Goal: Communication & Community: Answer question/provide support

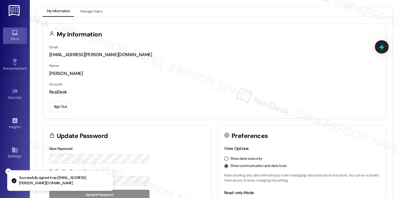
click at [13, 37] on div "Inbox" at bounding box center [15, 39] width 30 height 6
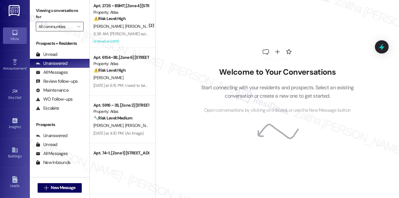
click at [69, 26] on input "All communities" at bounding box center [57, 27] width 36 height 10
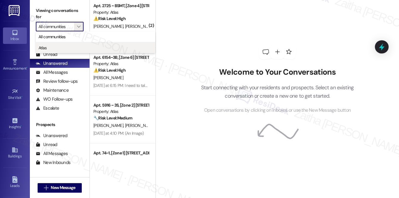
click at [59, 49] on span "Atlas" at bounding box center [96, 48] width 114 height 6
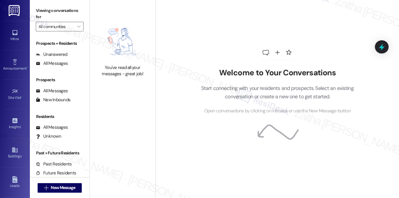
type input "Atlas"
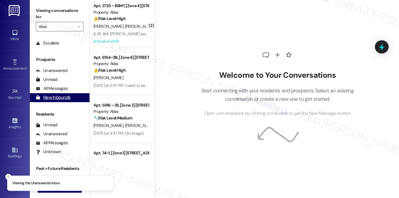
scroll to position [71, 0]
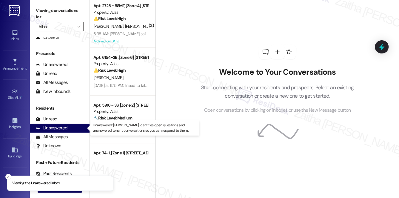
click at [59, 131] on div "Unanswered (0)" at bounding box center [60, 128] width 60 height 9
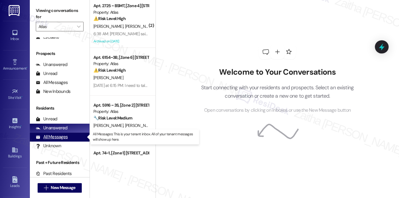
click at [47, 134] on div "All Messages" at bounding box center [52, 137] width 32 height 6
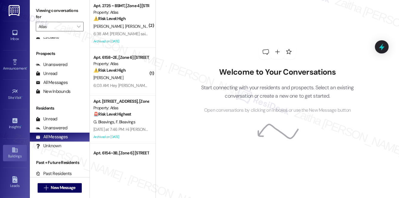
click at [12, 151] on icon at bounding box center [15, 150] width 7 height 7
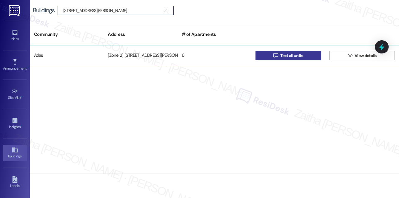
type input "6603 S Rhodes Ave"
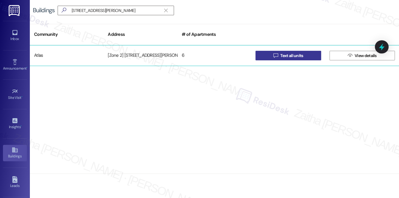
click at [304, 55] on span "Text all units" at bounding box center [291, 56] width 25 height 6
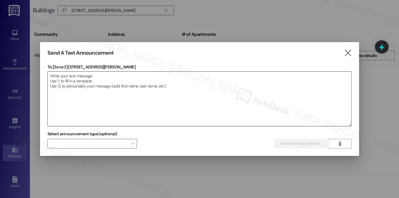
click at [96, 77] on textarea at bounding box center [200, 99] width 304 height 54
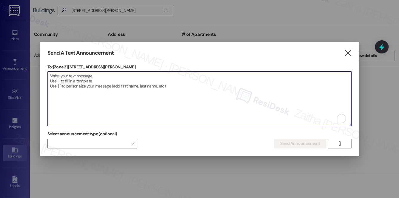
paste textarea "Hello {{first_name}}, Just a heads-up! Our routine pest control service will ta…"
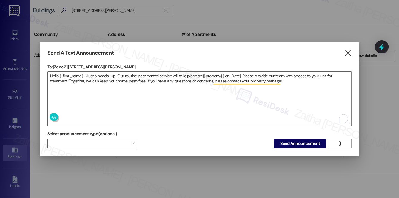
click at [68, 66] on p "To: [Zone 2] 6603 S Rhodes Ave" at bounding box center [199, 67] width 305 height 6
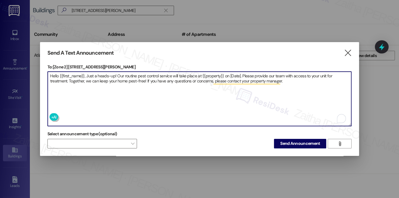
click at [208, 74] on textarea "Hello {{first_name}}, Just a heads-up! Our routine pest control service will ta…" at bounding box center [200, 99] width 304 height 54
paste textarea "6603 S Rhodes Ave"
click at [248, 73] on textarea "Hello {{first_name}}, Just a heads-up! Our routine pest control service will ta…" at bounding box center [200, 99] width 304 height 54
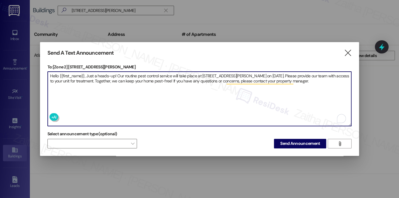
type textarea "Hello {{first_name}}, Just a heads-up! Our routine pest control service will ta…"
click at [295, 141] on span "Send Announcement" at bounding box center [300, 143] width 40 height 6
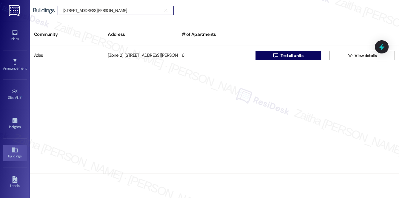
drag, startPoint x: 117, startPoint y: 10, endPoint x: -1, endPoint y: 9, distance: 117.7
click at [0, 9] on html "Inbox Go to Inbox Announcement • Send A Text Announcement Site Visit • Go to Si…" at bounding box center [199, 99] width 399 height 198
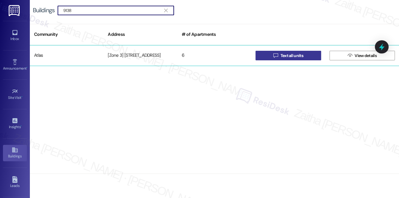
type input "9138"
click at [289, 55] on span "Text all units" at bounding box center [291, 56] width 23 height 6
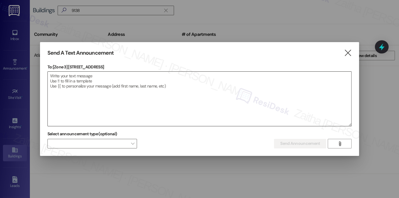
click at [133, 86] on textarea at bounding box center [200, 99] width 304 height 54
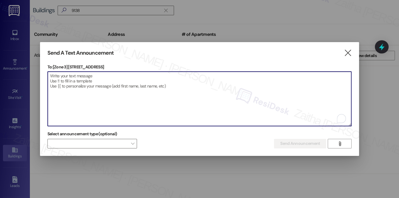
paste textarea "Hello {{first_name}}, Just a heads-up! Our routine pest control service will ta…"
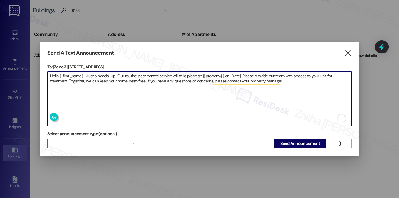
click at [209, 76] on textarea "Hello {{first_name}}, Just a heads-up! Our routine pest control service will ta…" at bounding box center [200, 99] width 304 height 54
paste textarea "9138-40 S Baltimore Ave"
click at [255, 73] on textarea "Hello {{first_name}}, Just a heads-up! Our routine pest control service will ta…" at bounding box center [200, 99] width 304 height 54
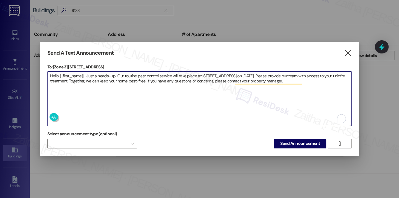
type textarea "Hello {{first_name}}, Just a heads-up! Our routine pest control service will ta…"
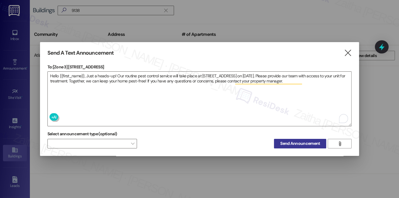
click at [299, 141] on span "Send Announcement" at bounding box center [300, 143] width 40 height 6
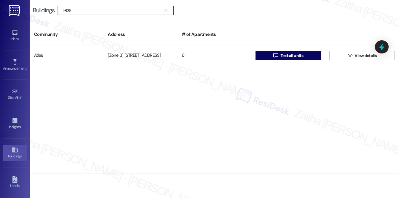
drag, startPoint x: 85, startPoint y: 9, endPoint x: 56, endPoint y: 8, distance: 29.6
click at [54, 9] on div "Buildings  9138 " at bounding box center [106, 11] width 147 height 10
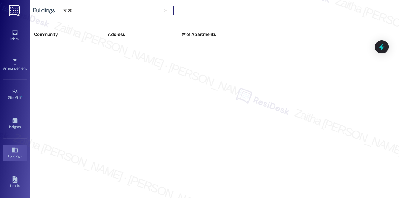
drag, startPoint x: 80, startPoint y: 12, endPoint x: 39, endPoint y: 13, distance: 40.3
click at [39, 13] on div "Buildings  7526 " at bounding box center [106, 11] width 147 height 10
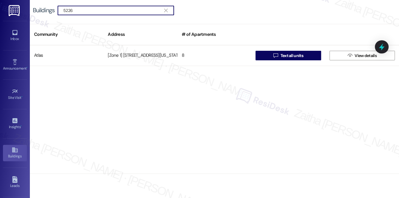
type input "5226"
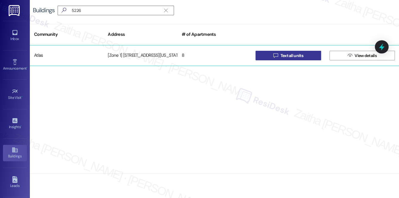
click at [298, 56] on span "Text all units" at bounding box center [291, 56] width 23 height 6
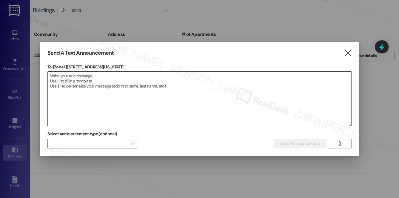
click at [91, 78] on textarea at bounding box center [200, 99] width 304 height 54
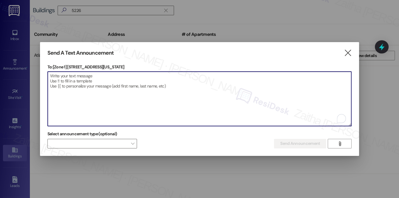
paste textarea "Hello {{first_name}}, Just a heads-up! Our routine pest control service will ta…"
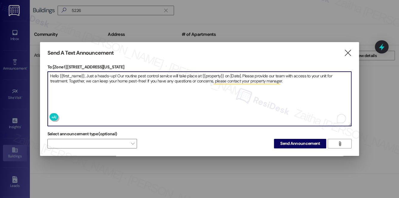
click at [209, 73] on textarea "Hello {{first_name}}, Just a heads-up! Our routine pest control service will ta…" at bounding box center [200, 99] width 304 height 54
paste textarea "5226-28 S Michigan Ave"
click at [254, 75] on textarea "Hello {{first_name}}, Just a heads-up! Our routine pest control service will ta…" at bounding box center [200, 99] width 304 height 54
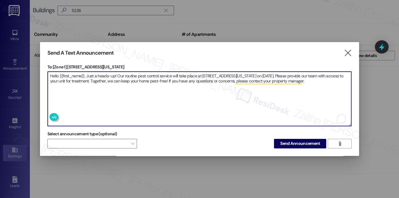
type textarea "Hello {{first_name}}, Just a heads-up! Our routine pest control service will ta…"
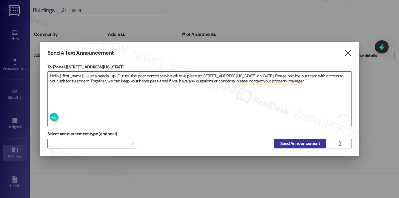
click at [295, 142] on span "Send Announcement" at bounding box center [300, 143] width 40 height 6
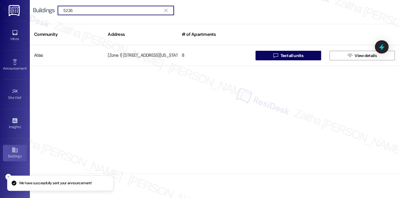
drag, startPoint x: 90, startPoint y: 9, endPoint x: 29, endPoint y: 12, distance: 60.4
click at [29, 12] on div "Inbox Go to Inbox Announcement • Send A Text Announcement Site Visit • Go to Si…" at bounding box center [199, 99] width 399 height 198
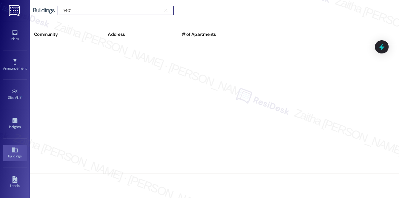
type input "7401"
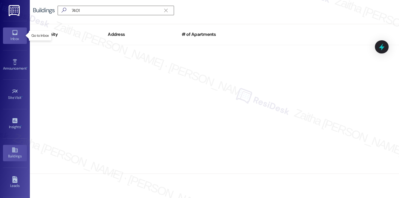
click at [14, 34] on icon at bounding box center [14, 32] width 5 height 5
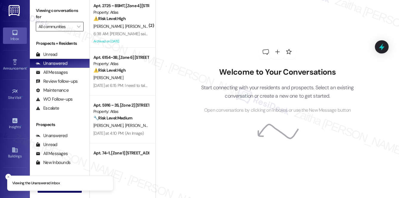
click at [68, 26] on input "All communities" at bounding box center [57, 27] width 36 height 10
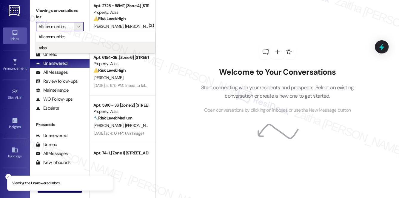
click at [50, 49] on span "Atlas" at bounding box center [96, 48] width 114 height 6
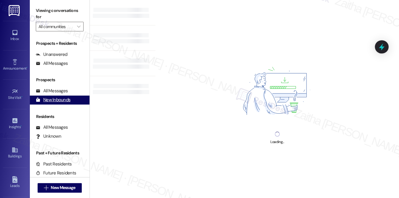
type input "Atlas"
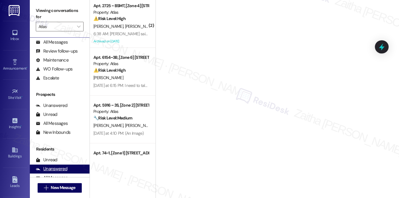
scroll to position [71, 0]
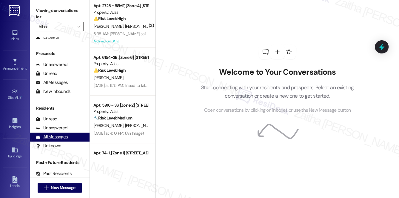
click at [58, 137] on div "All Messages" at bounding box center [52, 137] width 32 height 6
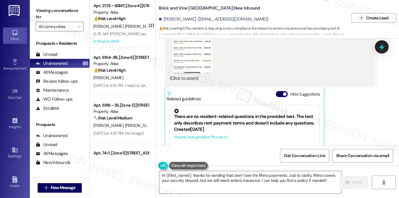
scroll to position [2457, 0]
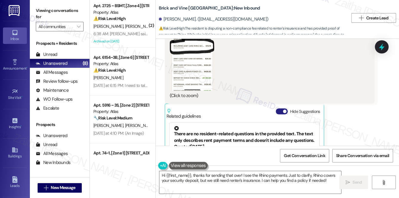
click at [279, 108] on button "Hide Suggestions" at bounding box center [282, 111] width 12 height 6
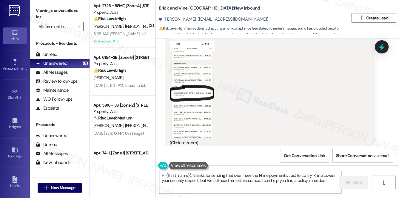
scroll to position [2402, 0]
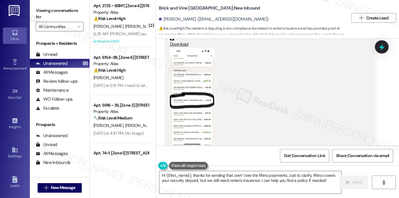
click at [198, 107] on button "Zoom image" at bounding box center [192, 96] width 45 height 97
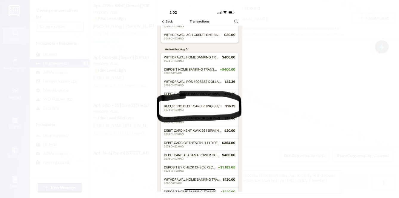
click at [280, 96] on button "Unzoom image" at bounding box center [199, 99] width 399 height 198
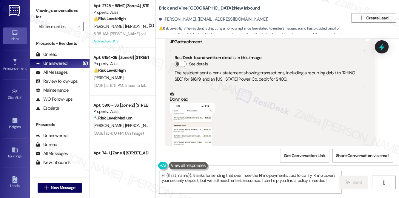
scroll to position [2375, 0]
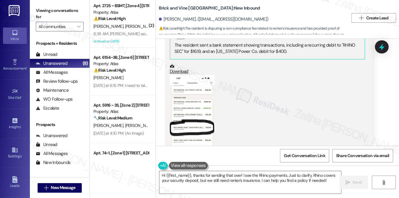
click at [191, 98] on button "Zoom image" at bounding box center [192, 123] width 45 height 97
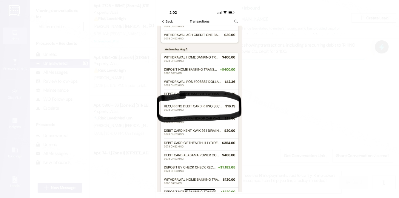
click at [306, 101] on button "Unzoom image" at bounding box center [199, 99] width 399 height 198
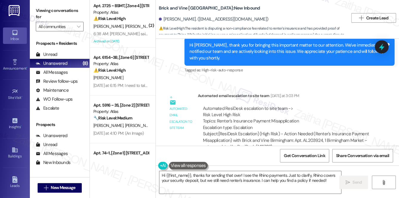
scroll to position [2567, 0]
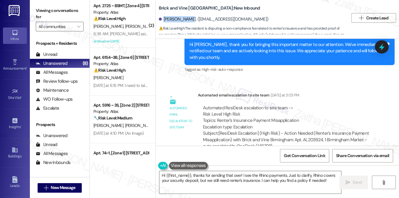
drag, startPoint x: 163, startPoint y: 19, endPoint x: 187, endPoint y: 16, distance: 24.3
click at [187, 16] on div "Ashley Smith. (smithashley060@gmail.com)" at bounding box center [214, 19] width 110 height 6
copy div "Ashley Smith"
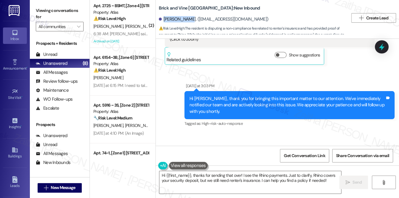
scroll to position [2486, 0]
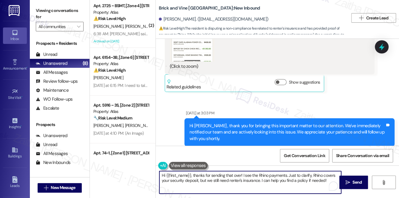
drag, startPoint x: 261, startPoint y: 179, endPoint x: 328, endPoint y: 180, distance: 67.2
click at [328, 180] on textarea "Hi {{first_name}}, thanks for sending that over! I see the Rhino payments. Just…" at bounding box center [251, 182] width 182 height 22
drag, startPoint x: 242, startPoint y: 174, endPoint x: 268, endPoint y: 179, distance: 26.4
click at [268, 179] on textarea "Hi {{first_name}}, thanks for sending that over! I see the Rhino payments. Just…" at bounding box center [251, 182] width 182 height 22
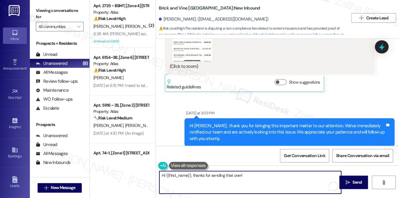
paste textarea "We checked Rhino’s website and found that there is no active renters’ policy; o…"
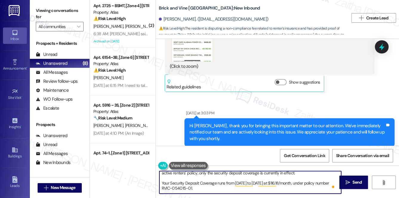
scroll to position [0, 0]
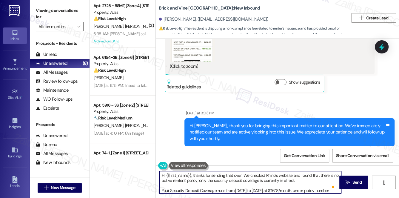
type textarea "Hi {{first_name}}, thanks for sending that over! We checked Rhino’s website and…"
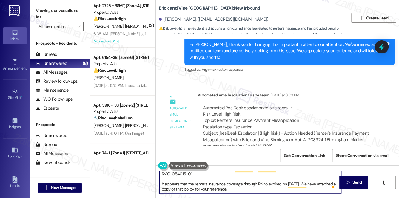
scroll to position [10, 0]
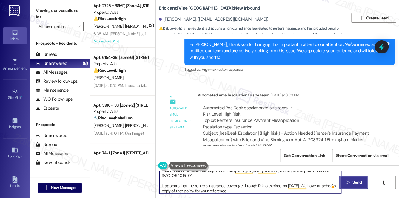
click at [348, 179] on span " Send" at bounding box center [354, 182] width 19 height 6
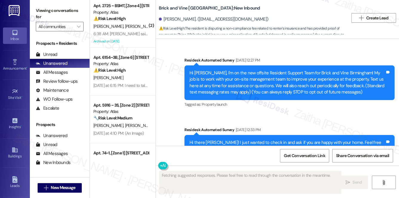
scroll to position [2742, 0]
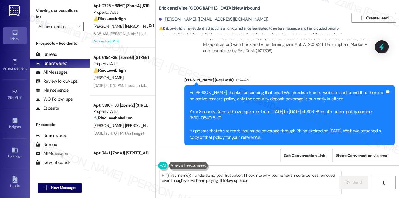
type textarea "Hi {{first_name}}! I understand your frustration. I'll look into why your rente…"
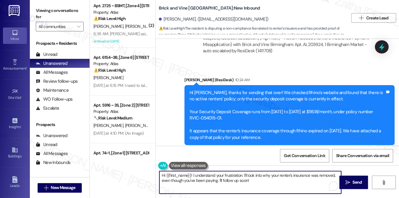
drag, startPoint x: 238, startPoint y: 177, endPoint x: 165, endPoint y: 184, distance: 73.0
click at [158, 175] on div "Hi {{first_name}}! I understand your frustration. I'll look into why your rente…" at bounding box center [247, 182] width 183 height 23
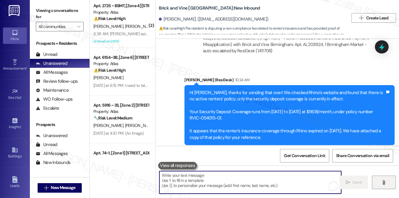
click at [381, 182] on span "" at bounding box center [384, 182] width 7 height 5
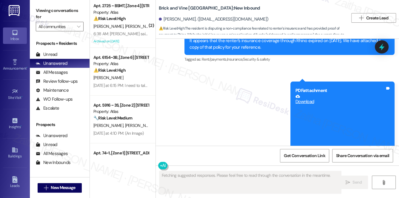
scroll to position [2832, 0]
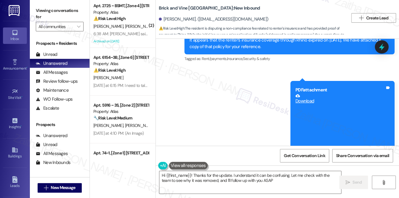
type textarea "Hi {{first_name}}! Thanks for the update. I understand it can be confusing. Let…"
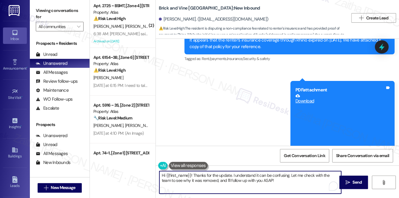
drag, startPoint x: 160, startPoint y: 175, endPoint x: 284, endPoint y: 187, distance: 124.0
click at [284, 187] on textarea "Hi {{first_name}}! Thanks for the update. I understand it can be confusing. Let…" at bounding box center [251, 182] width 182 height 22
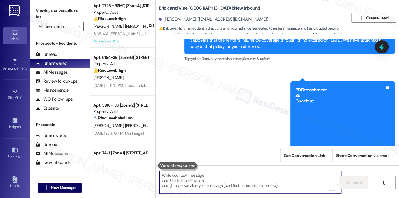
paste textarea "Please provide proof of your renter’s insurance coverage that meets the followi…"
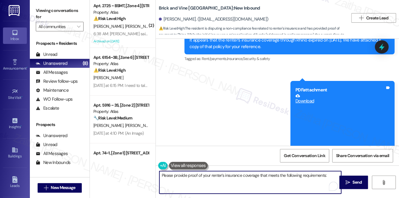
paste textarea "Coverage Requirements Minimum $100,000 General Liability Coverage Must list the…"
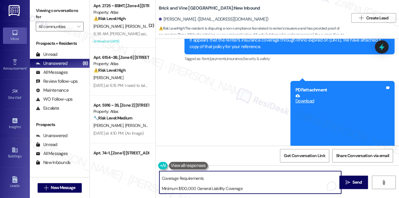
scroll to position [0, 0]
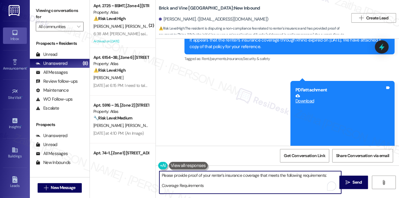
click at [209, 185] on textarea "Please provide proof of your renter’s insurance coverage that meets the followi…" at bounding box center [251, 182] width 182 height 22
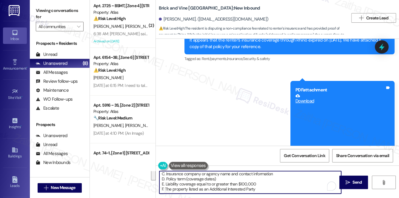
drag, startPoint x: 163, startPoint y: 185, endPoint x: 275, endPoint y: 189, distance: 113.0
click at [272, 191] on textarea "Please provide proof of your renter’s insurance coverage that meets the followi…" at bounding box center [251, 182] width 182 height 22
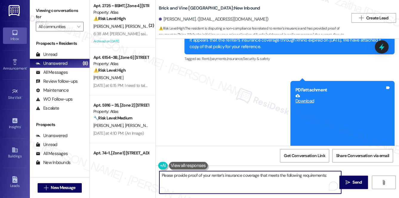
paste textarea "$100,000 General Liability Coverage Additional Interested Party listed as: Bric…"
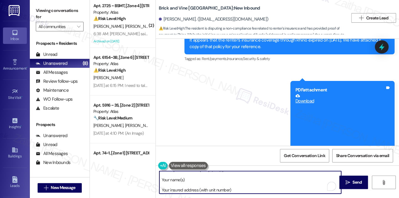
scroll to position [47, 0]
click at [256, 188] on textarea "Please provide proof of your renter’s insurance coverage that meets the followi…" at bounding box center [251, 182] width 182 height 22
type textarea "Please provide proof of your renter’s insurance coverage that meets the followi…"
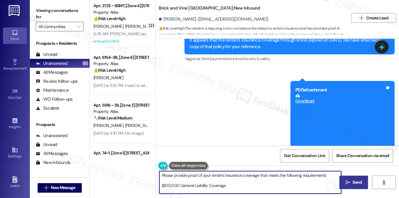
click at [359, 185] on span "Send" at bounding box center [357, 182] width 9 height 6
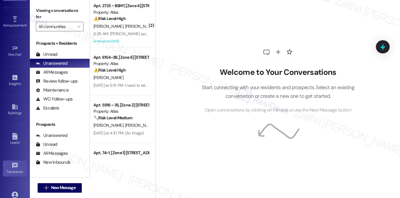
scroll to position [84, 0]
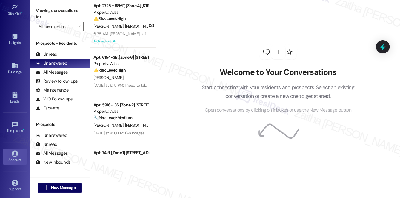
click at [12, 153] on icon at bounding box center [15, 154] width 7 height 7
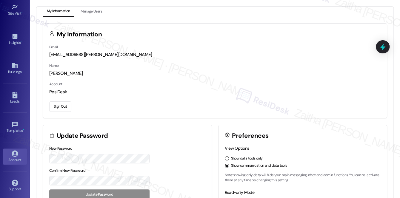
click at [59, 109] on button "Sign Out" at bounding box center [60, 107] width 22 height 10
